Goal: Find specific page/section: Find specific page/section

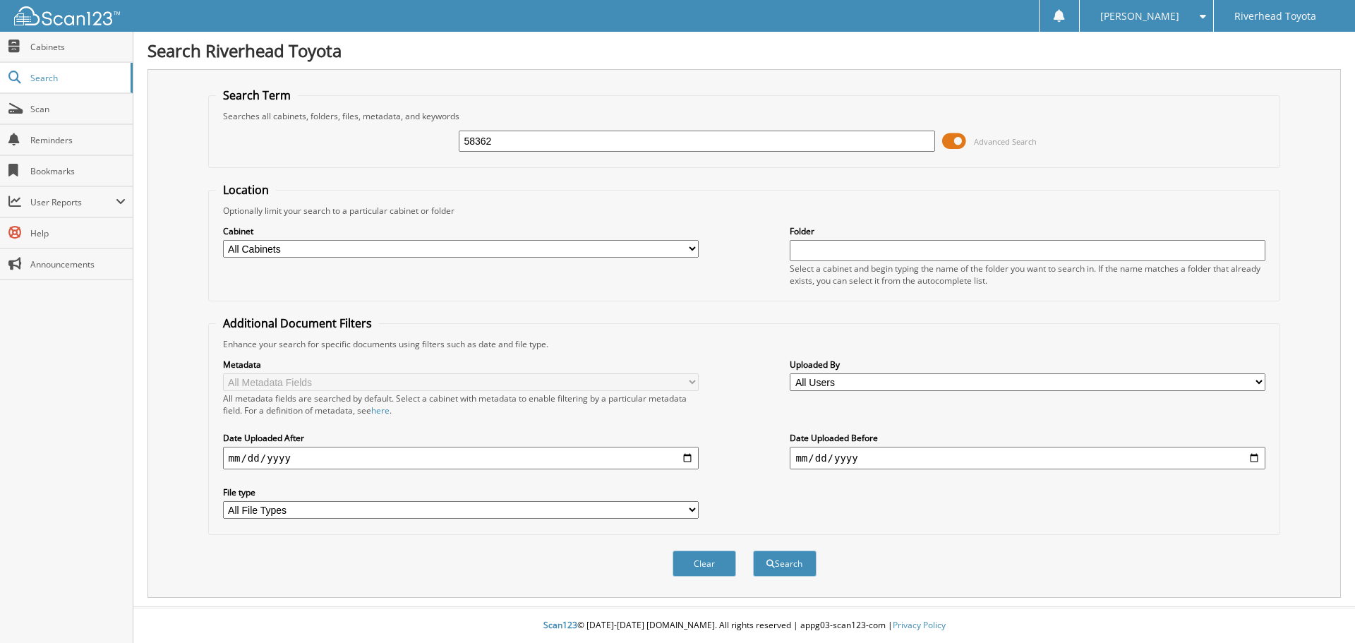
type input "58362"
click at [967, 136] on span "Advanced Search" at bounding box center [989, 141] width 95 height 21
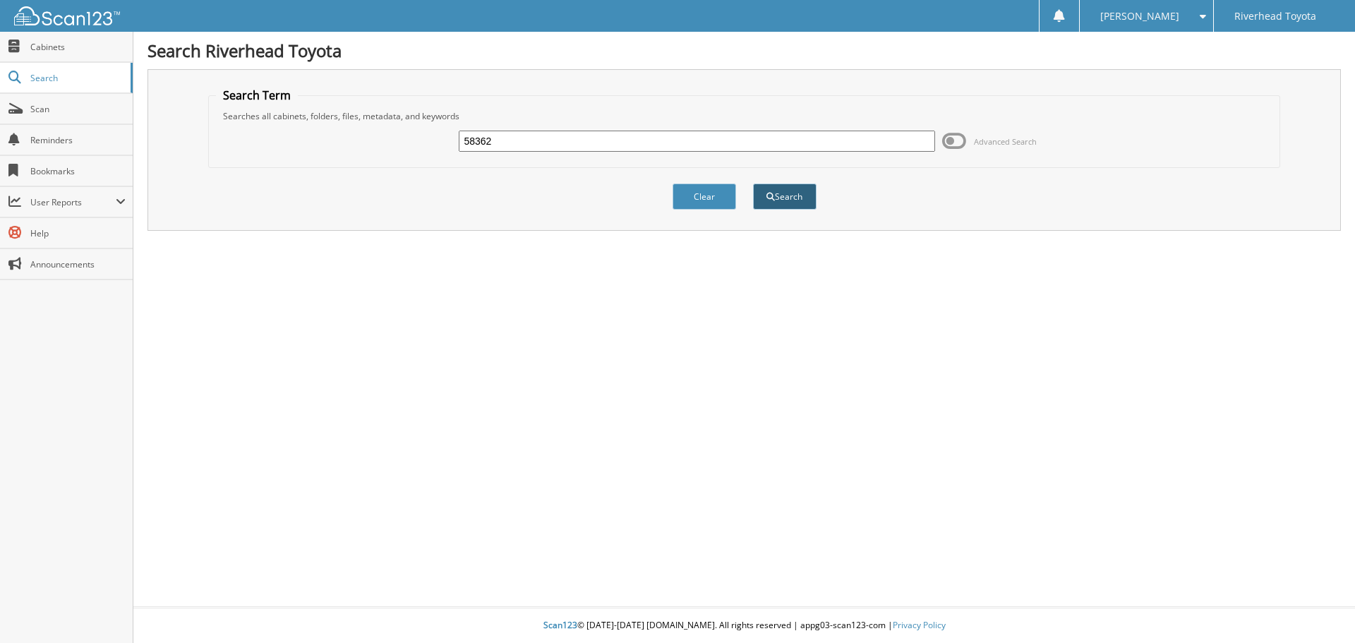
click at [798, 201] on button "Search" at bounding box center [784, 196] width 63 height 26
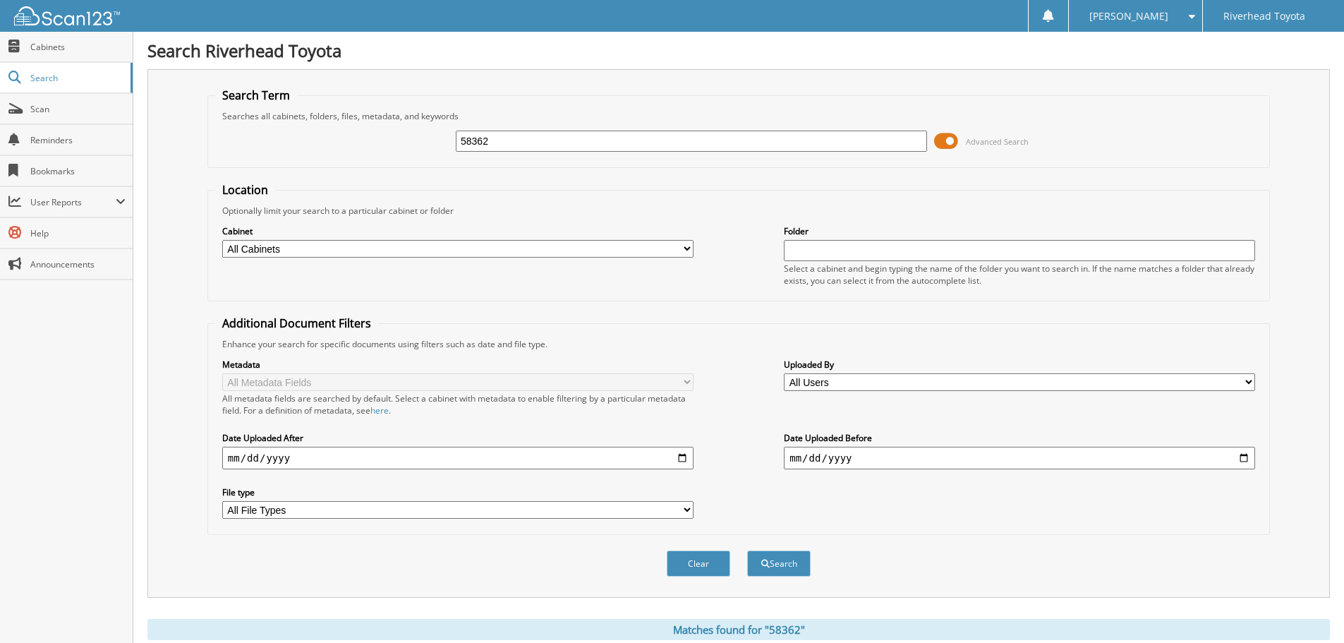
click at [958, 143] on span at bounding box center [946, 141] width 24 height 21
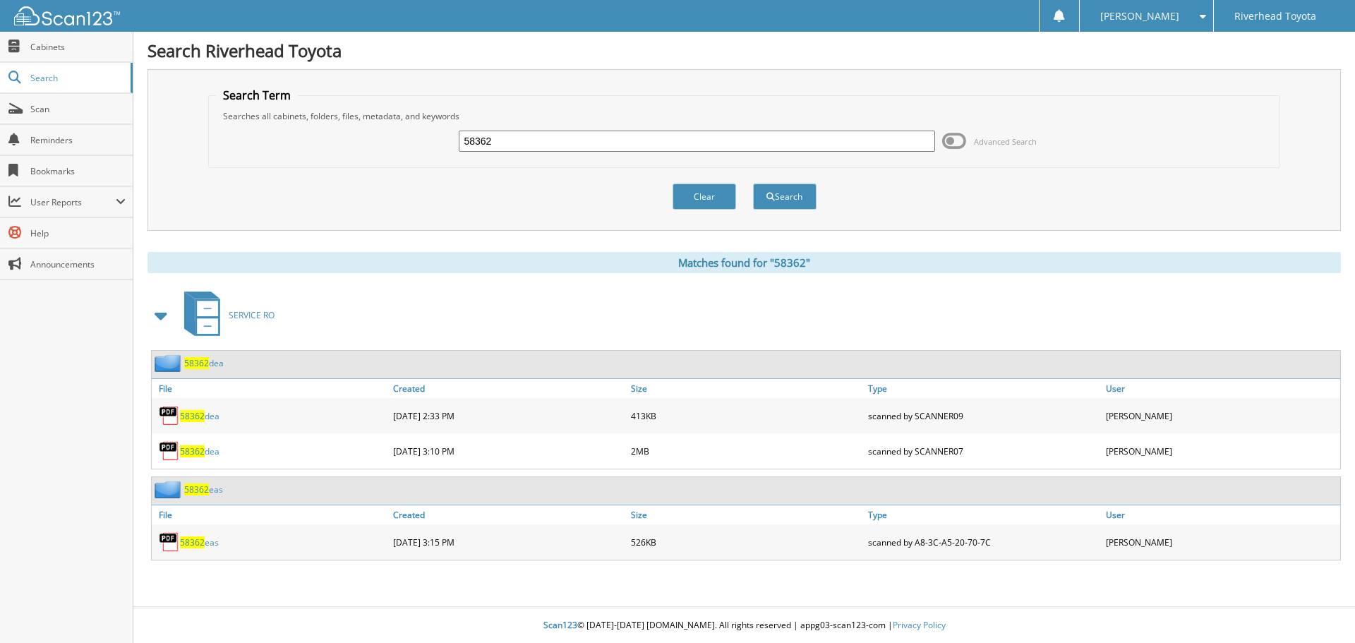
click at [190, 544] on span "58362" at bounding box center [192, 542] width 25 height 12
